Goal: Information Seeking & Learning: Stay updated

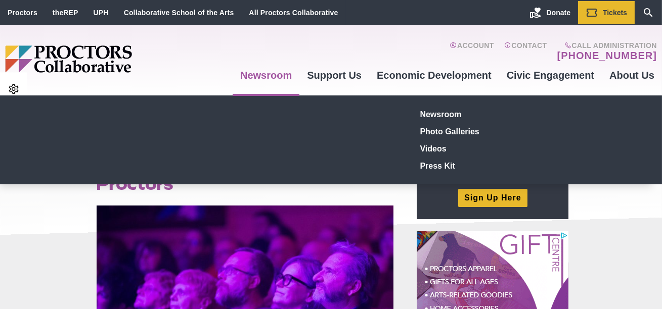
click at [289, 75] on link "Newsroom" at bounding box center [266, 75] width 67 height 27
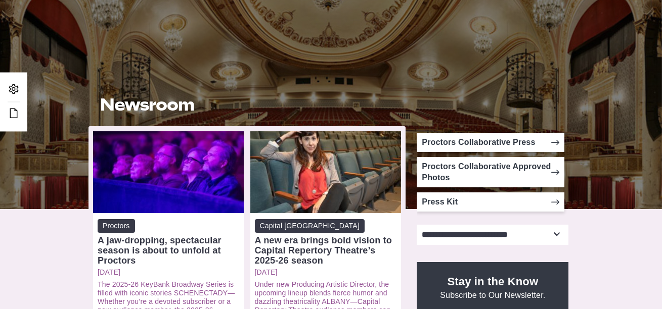
scroll to position [116, 0]
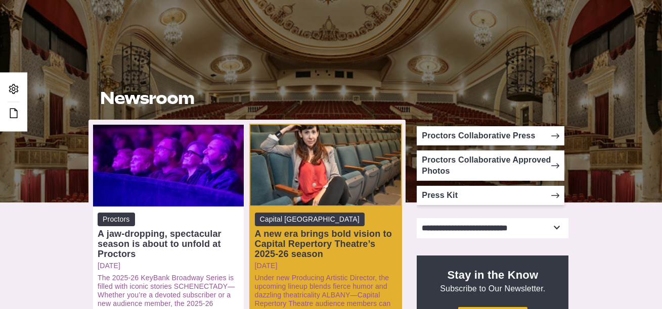
click at [299, 164] on div "Open: A new era brings bold vision to Capital Repertory Theatre’s 2025-26 season" at bounding box center [325, 166] width 151 height 82
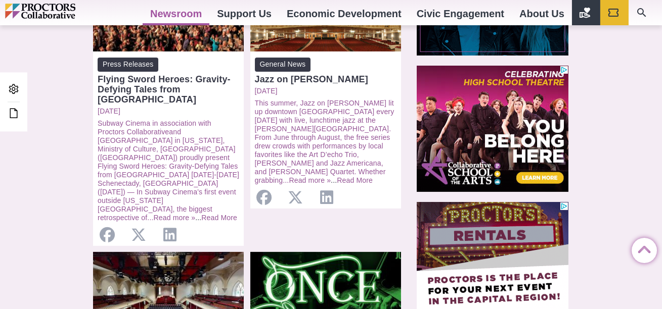
scroll to position [541, 0]
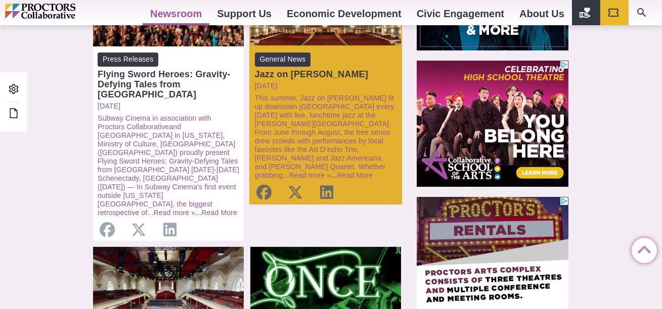
click at [334, 39] on div "Open: Jazz on Jay" at bounding box center [325, 6] width 151 height 82
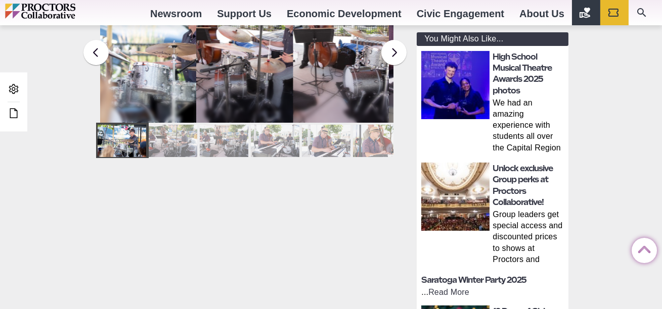
scroll to position [337, 0]
